Goal: Task Accomplishment & Management: Use online tool/utility

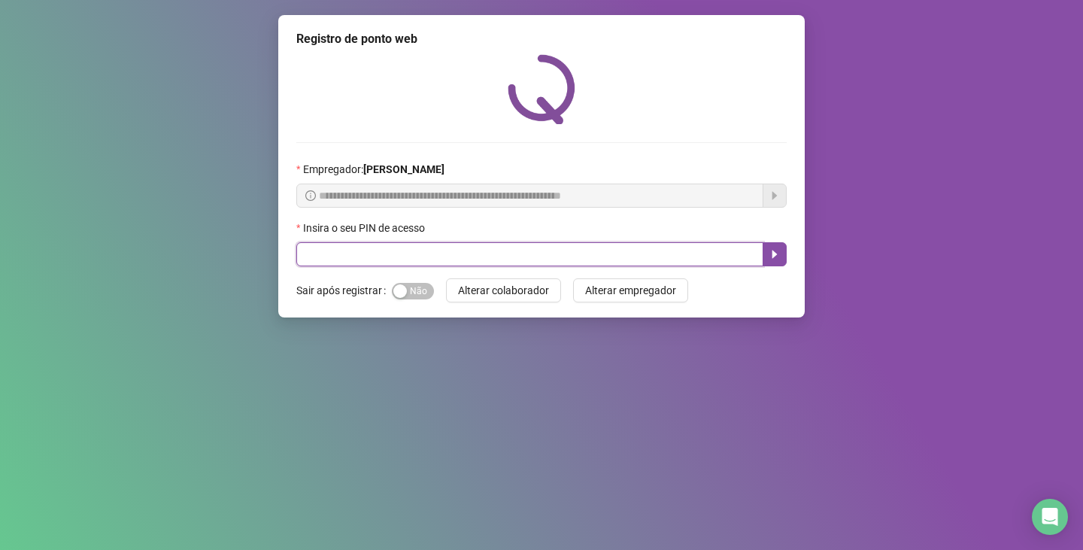
click at [490, 245] on input "text" at bounding box center [529, 254] width 467 height 24
type input "*****"
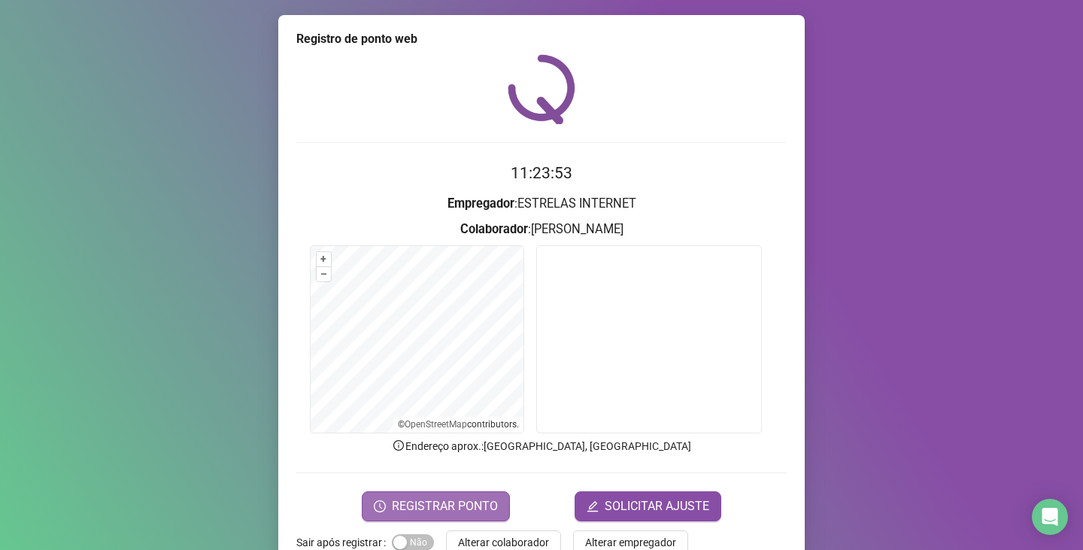
click at [434, 500] on span "REGISTRAR PONTO" at bounding box center [445, 506] width 106 height 18
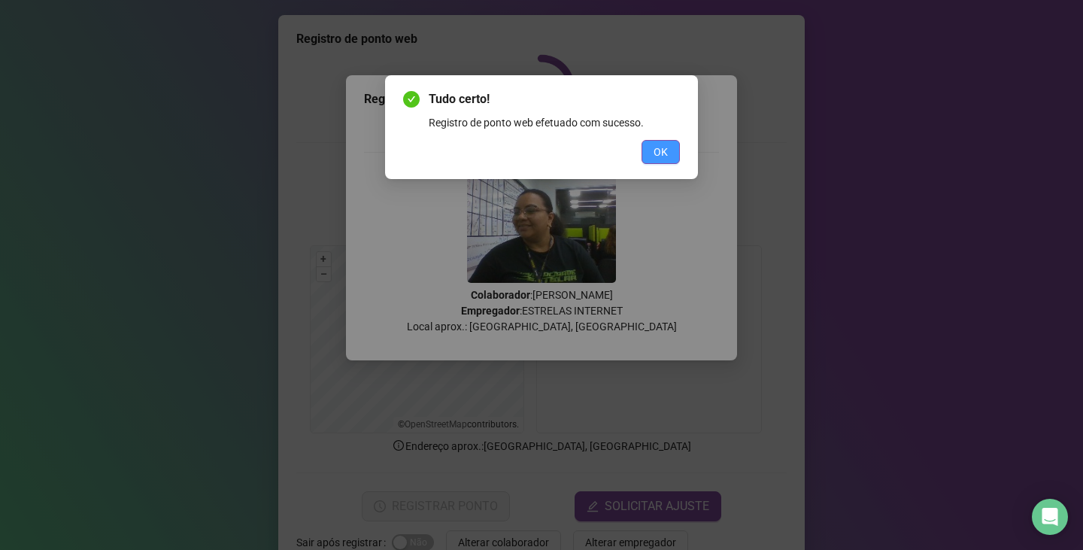
click at [662, 148] on span "OK" at bounding box center [661, 152] width 14 height 17
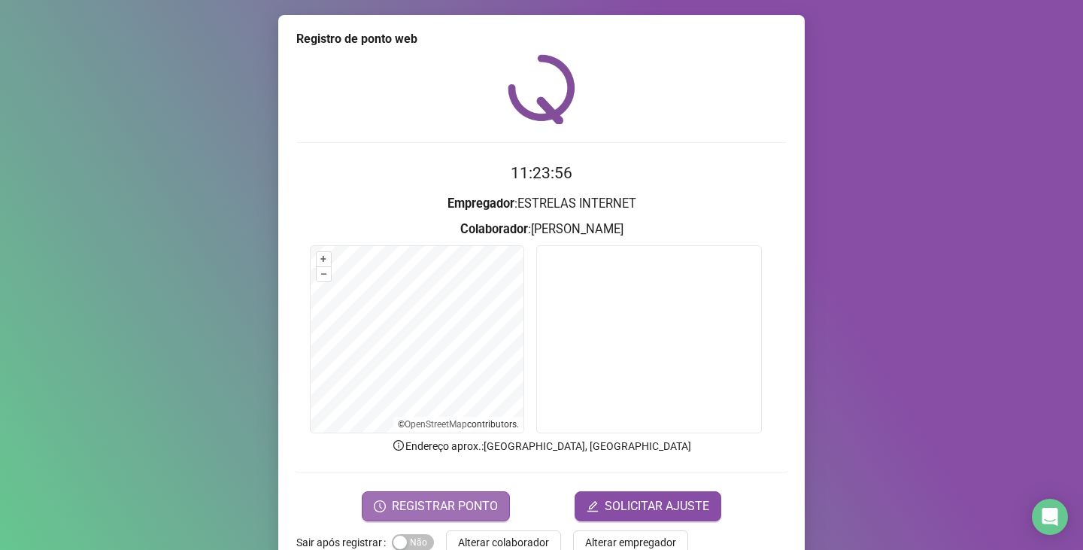
click at [416, 503] on span "REGISTRAR PONTO" at bounding box center [445, 506] width 106 height 18
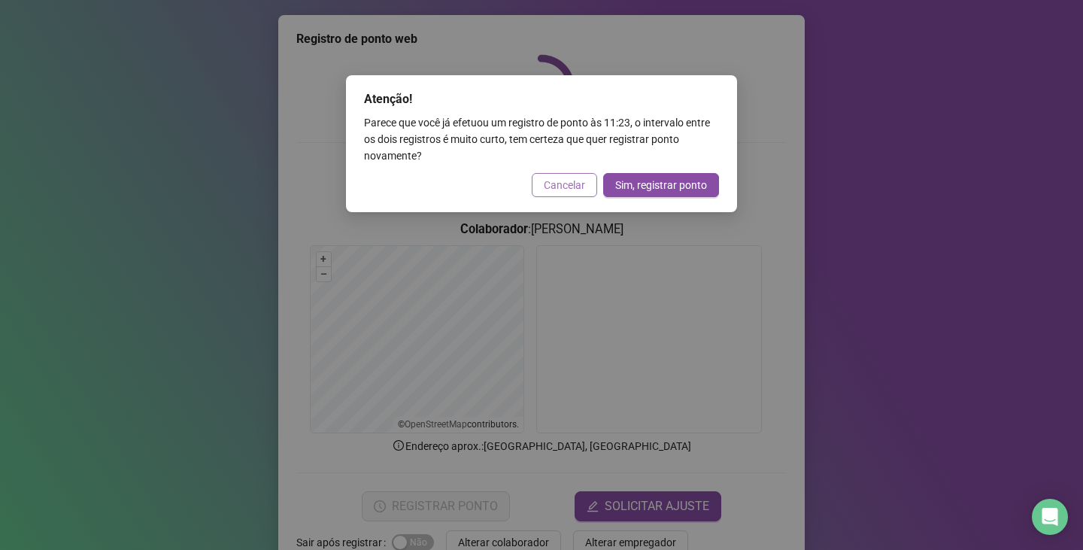
click at [567, 183] on span "Cancelar" at bounding box center [564, 185] width 41 height 17
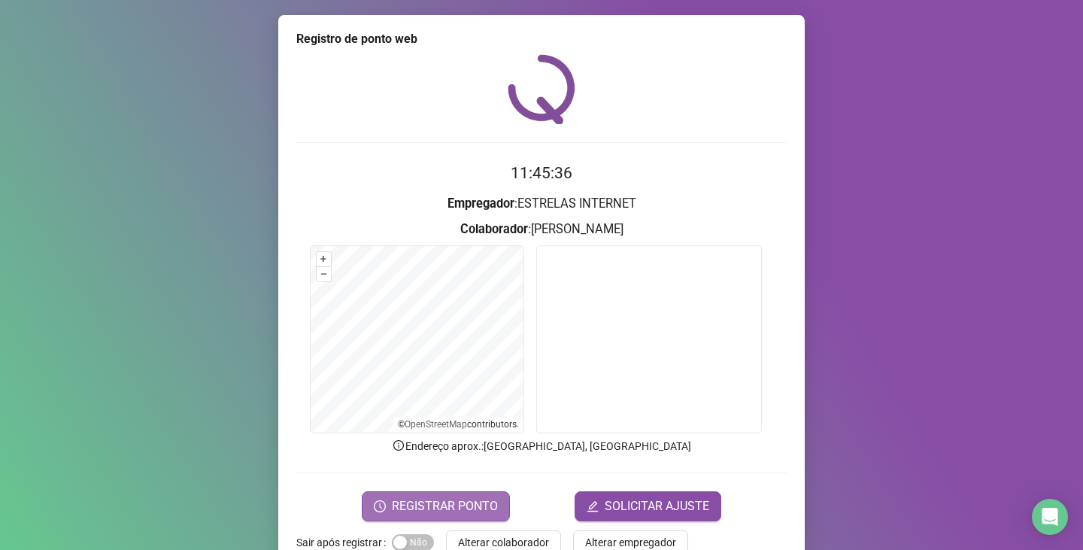
click at [422, 495] on button "REGISTRAR PONTO" at bounding box center [436, 506] width 148 height 30
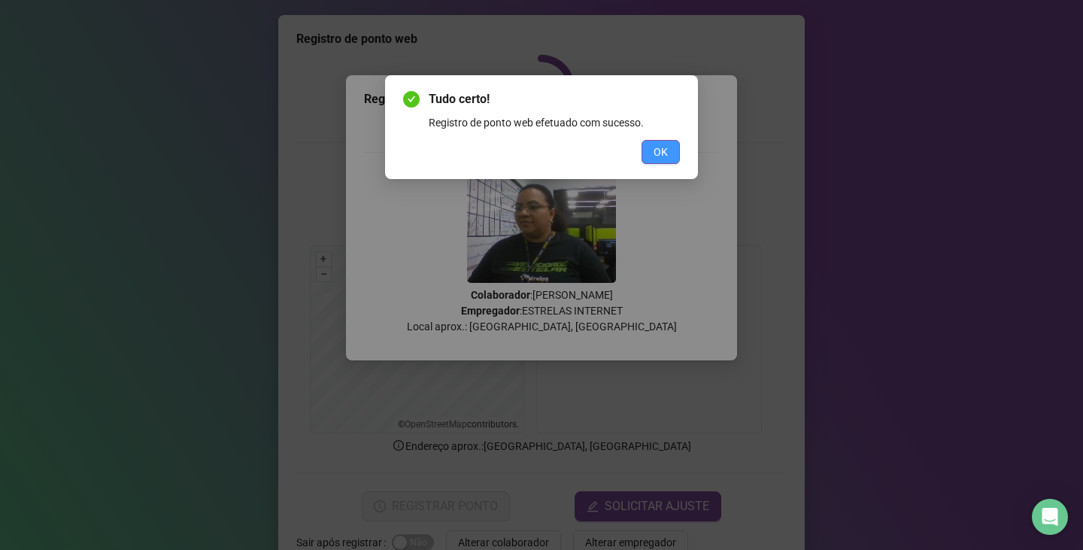
click at [663, 149] on span "OK" at bounding box center [661, 152] width 14 height 17
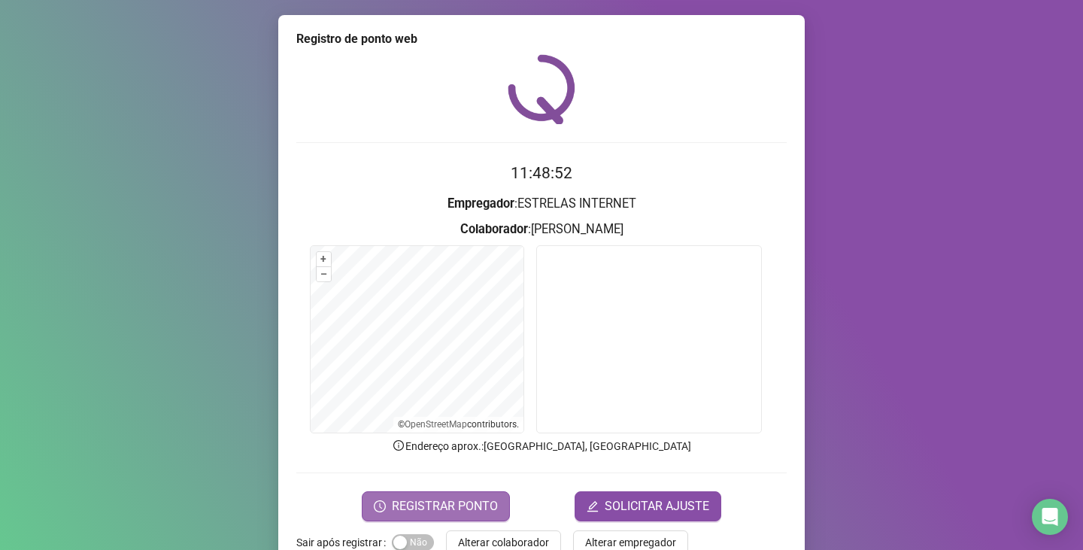
click at [459, 502] on span "REGISTRAR PONTO" at bounding box center [445, 506] width 106 height 18
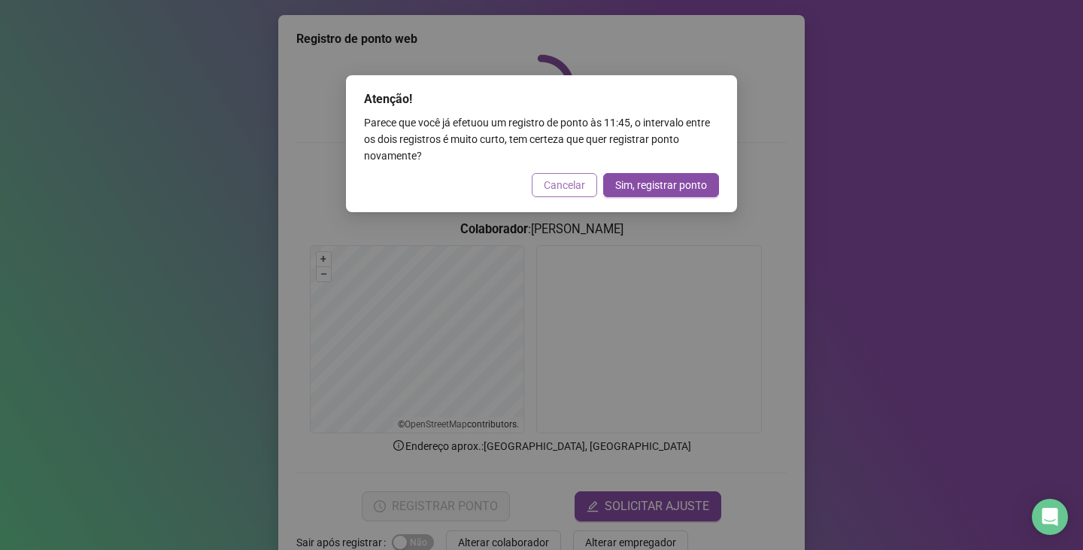
click at [561, 175] on button "Cancelar" at bounding box center [564, 185] width 65 height 24
